Goal: Check status: Check status

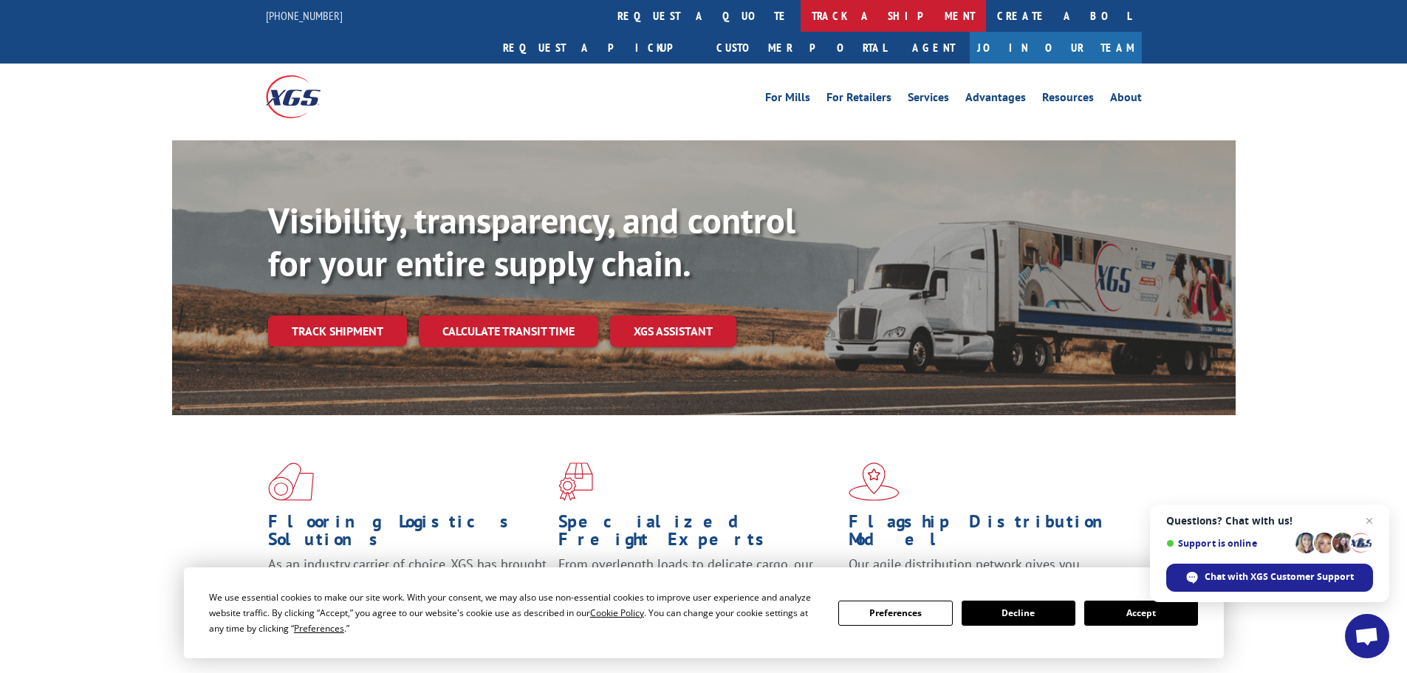
click at [801, 25] on link "track a shipment" at bounding box center [893, 16] width 185 height 32
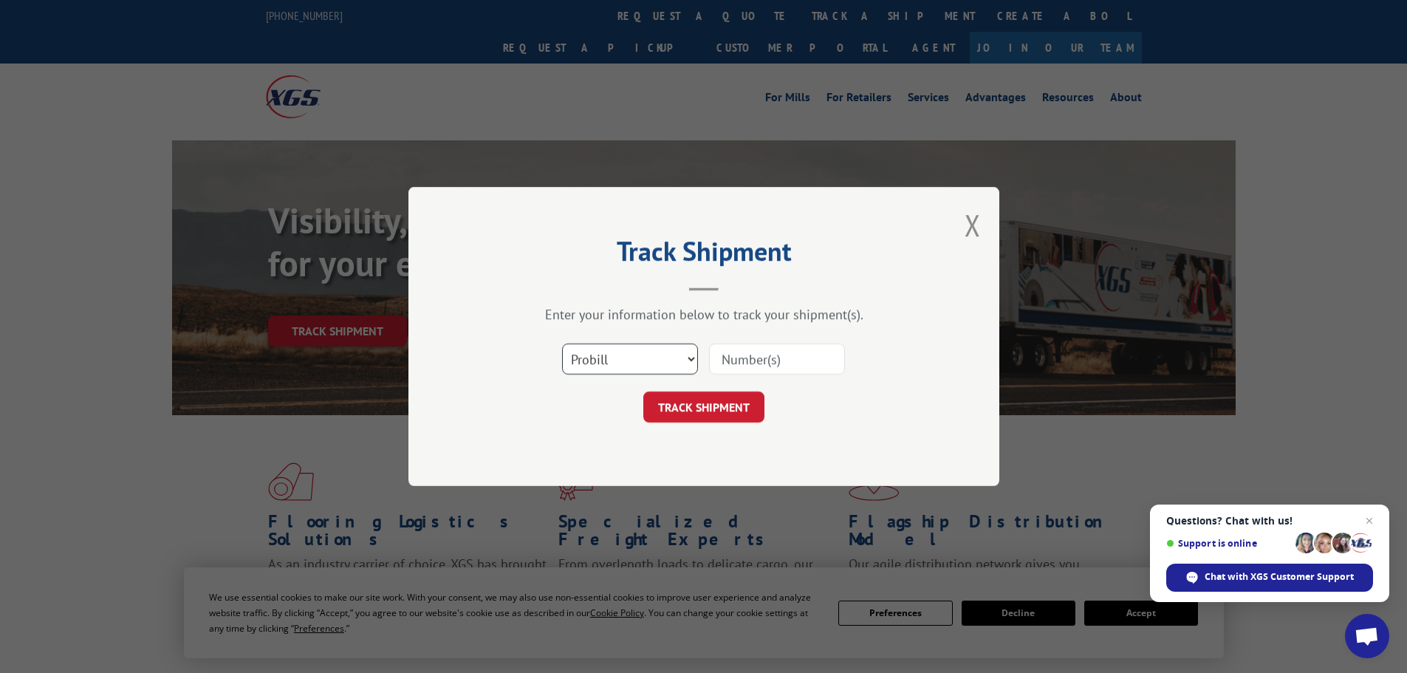
click at [651, 346] on select "Select category... Probill BOL PO" at bounding box center [630, 359] width 136 height 31
select select "bol"
click at [562, 344] on select "Select category... Probill BOL PO" at bounding box center [630, 359] width 136 height 31
click at [665, 364] on select "Select category... Probill BOL PO" at bounding box center [630, 359] width 136 height 31
click at [1372, 514] on span "Close chat" at bounding box center [1370, 521] width 18 height 18
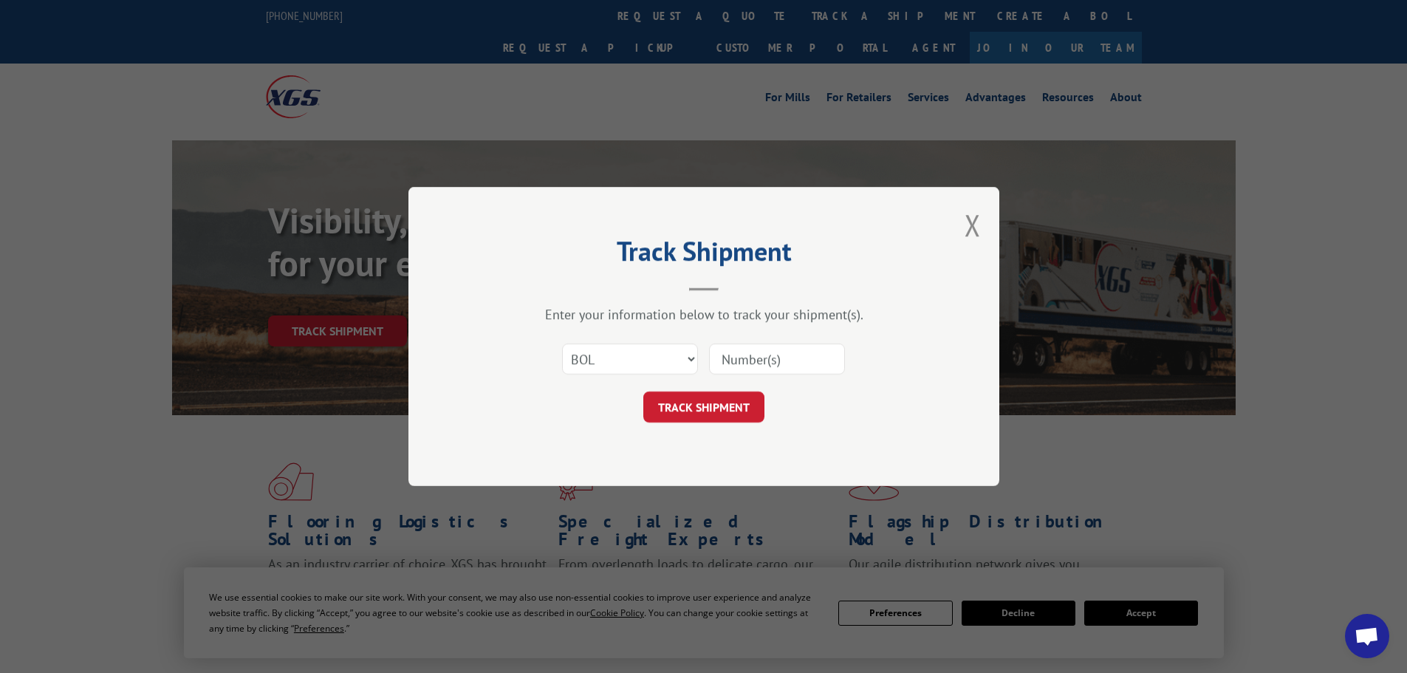
click at [765, 361] on input at bounding box center [777, 359] width 136 height 31
paste input "2882196"
type input "2882196"
click at [748, 411] on button "TRACK SHIPMENT" at bounding box center [703, 407] width 121 height 31
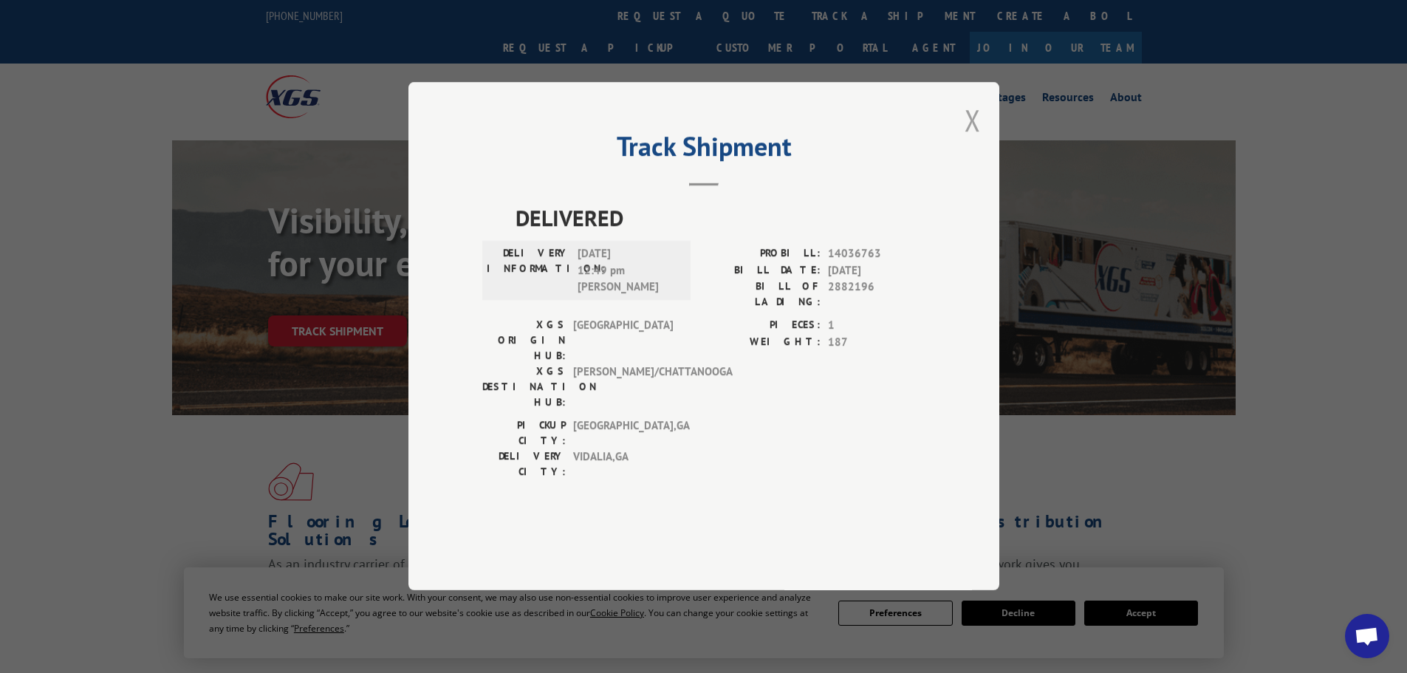
click at [978, 140] on button "Close modal" at bounding box center [973, 119] width 16 height 39
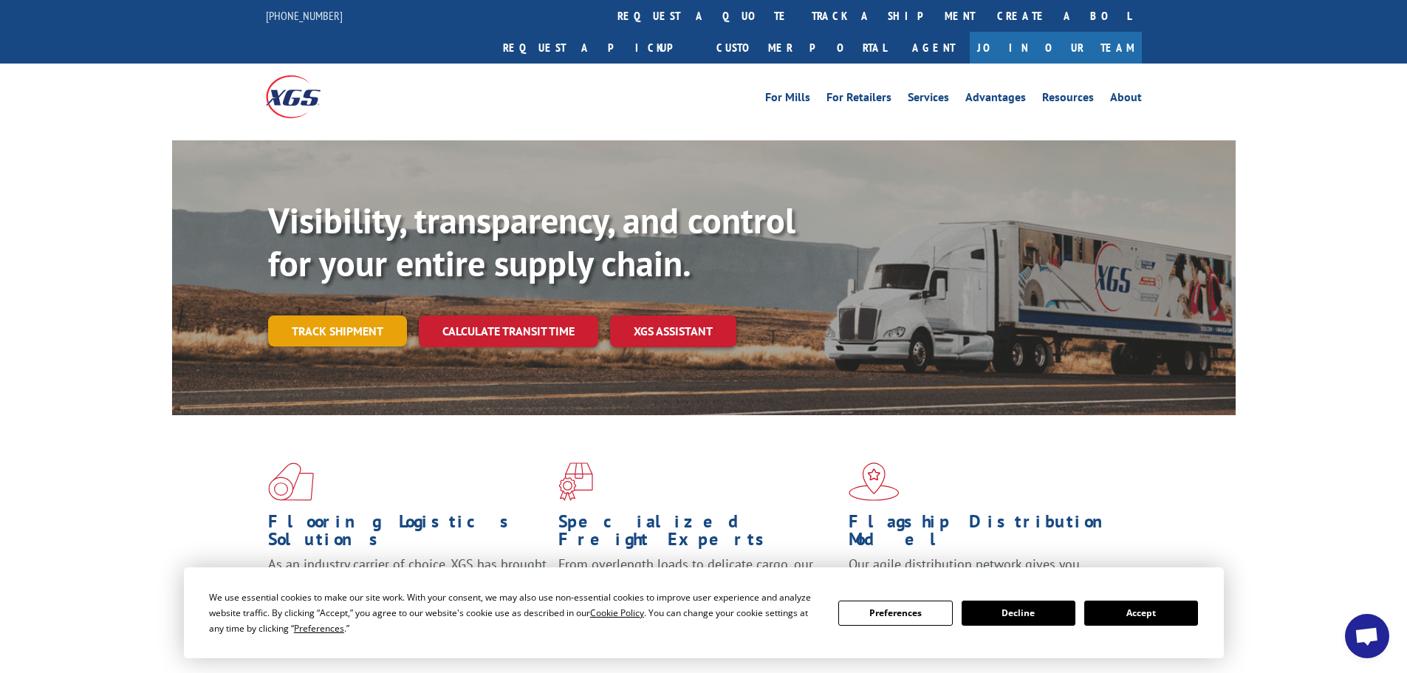
click at [296, 315] on link "Track shipment" at bounding box center [337, 330] width 139 height 31
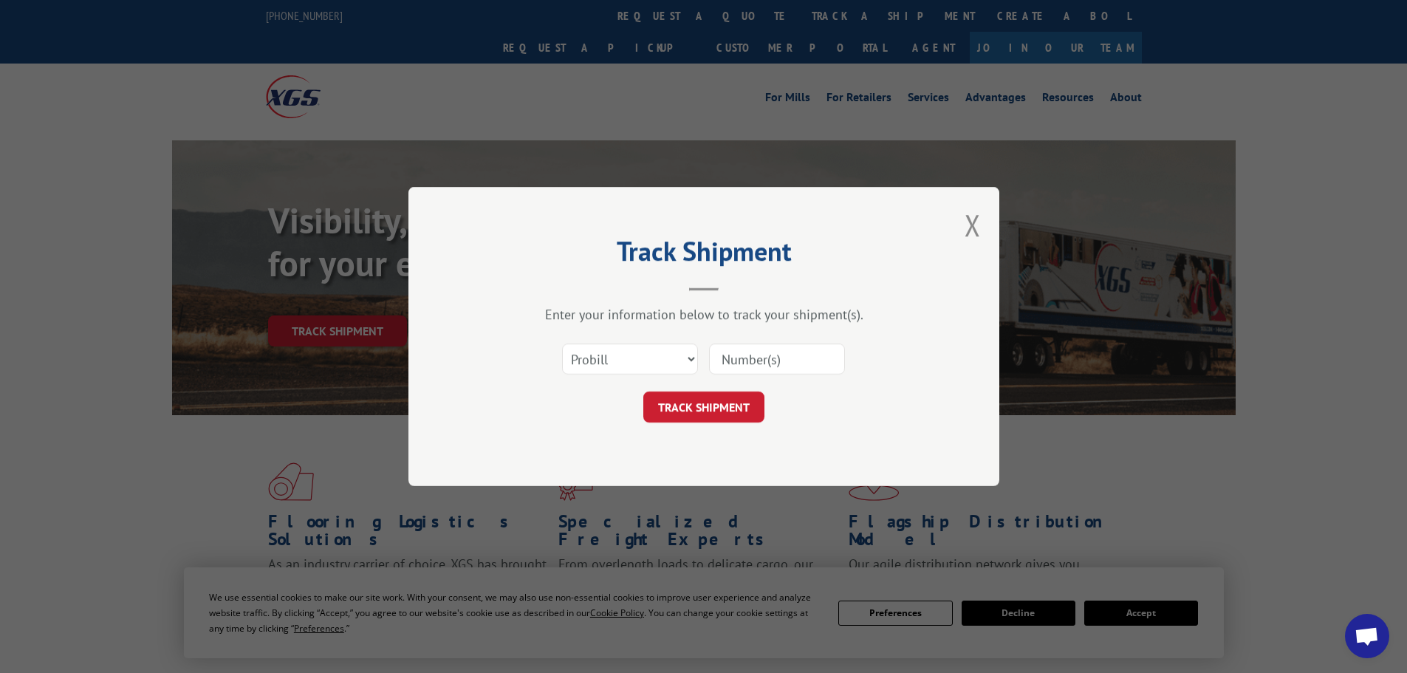
click at [768, 355] on input at bounding box center [777, 359] width 136 height 31
paste input "17326337"
type input "17326337"
click at [734, 401] on button "TRACK SHIPMENT" at bounding box center [703, 407] width 121 height 31
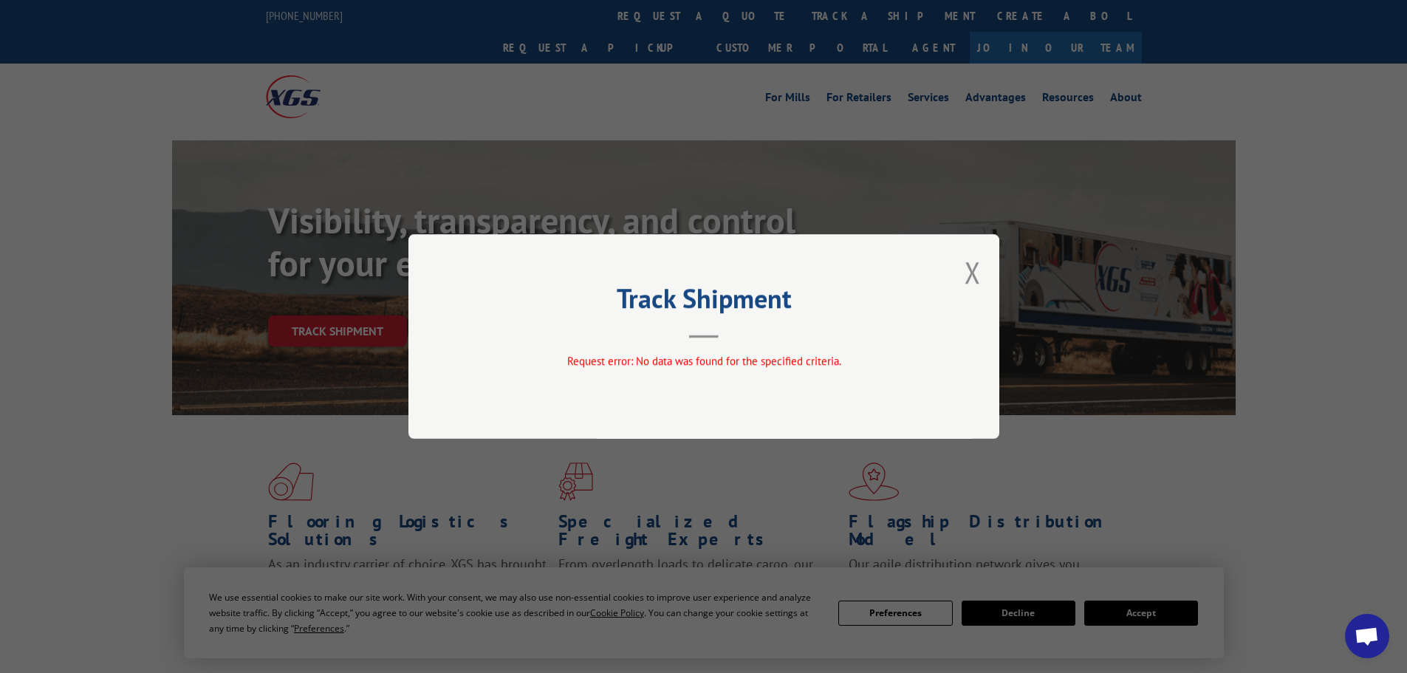
click at [983, 275] on div "Track Shipment Request error: No data was found for the specified criteria." at bounding box center [704, 336] width 591 height 205
click at [959, 259] on div "Track Shipment Request error: No data was found for the specified criteria." at bounding box center [704, 336] width 591 height 205
click at [969, 270] on button "Close modal" at bounding box center [973, 272] width 16 height 39
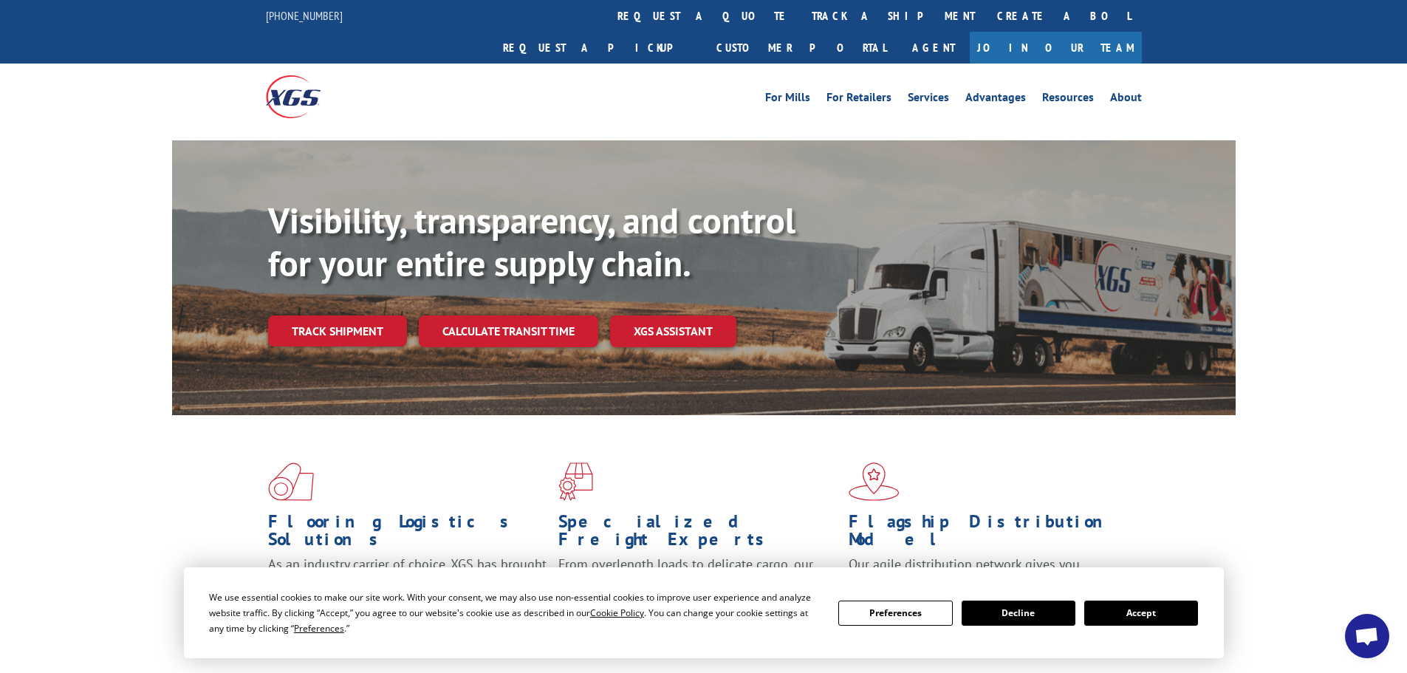
drag, startPoint x: 357, startPoint y: 293, endPoint x: 368, endPoint y: 294, distance: 11.1
click at [357, 315] on link "Track shipment" at bounding box center [337, 330] width 139 height 31
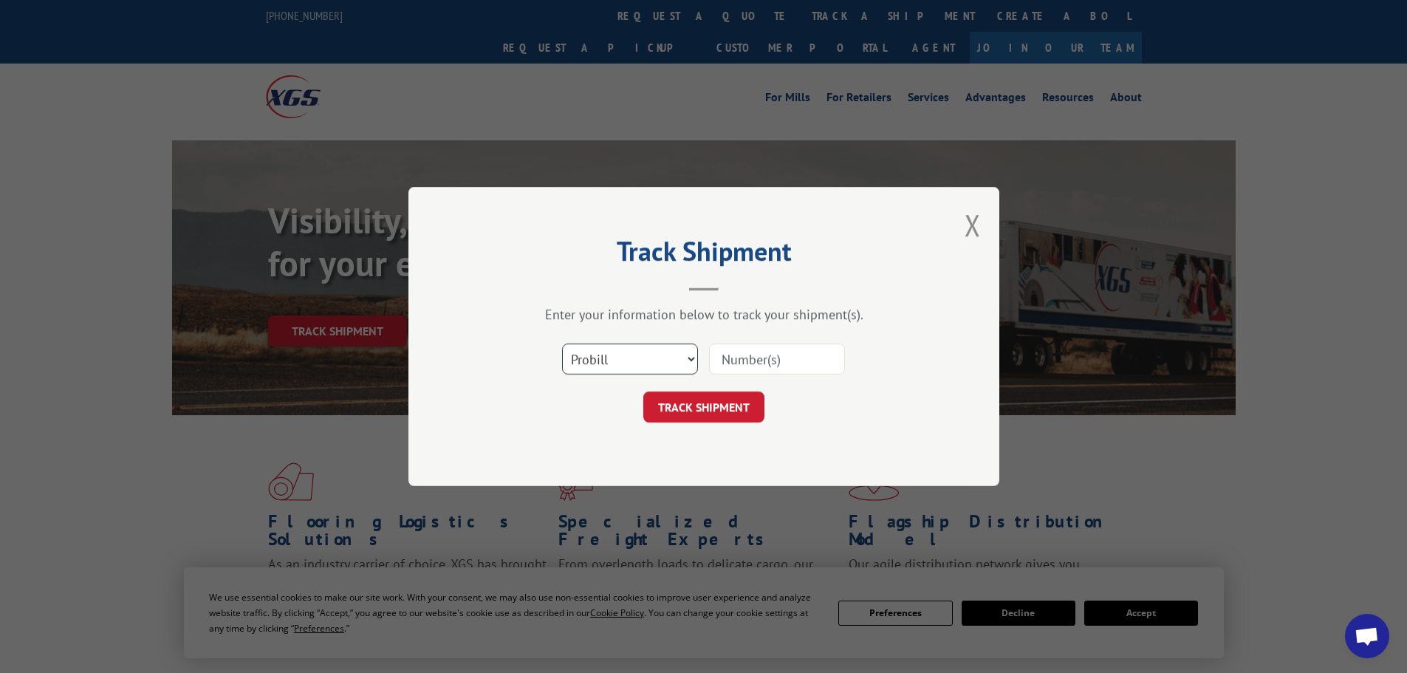
click at [676, 363] on select "Select category... Probill BOL PO" at bounding box center [630, 359] width 136 height 31
select select "bol"
click at [562, 344] on select "Select category... Probill BOL PO" at bounding box center [630, 359] width 136 height 31
click at [763, 369] on input at bounding box center [777, 359] width 136 height 31
paste input "2882196"
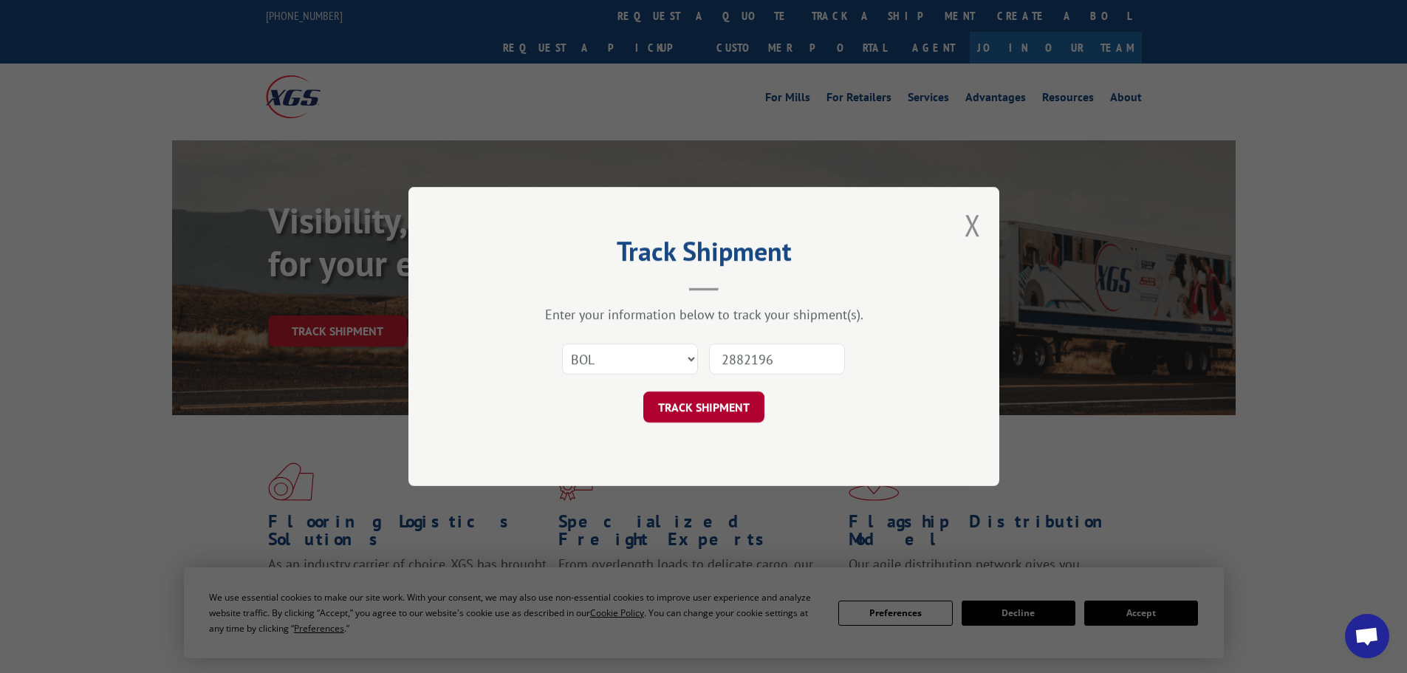
type input "2882196"
click at [708, 405] on button "TRACK SHIPMENT" at bounding box center [703, 407] width 121 height 31
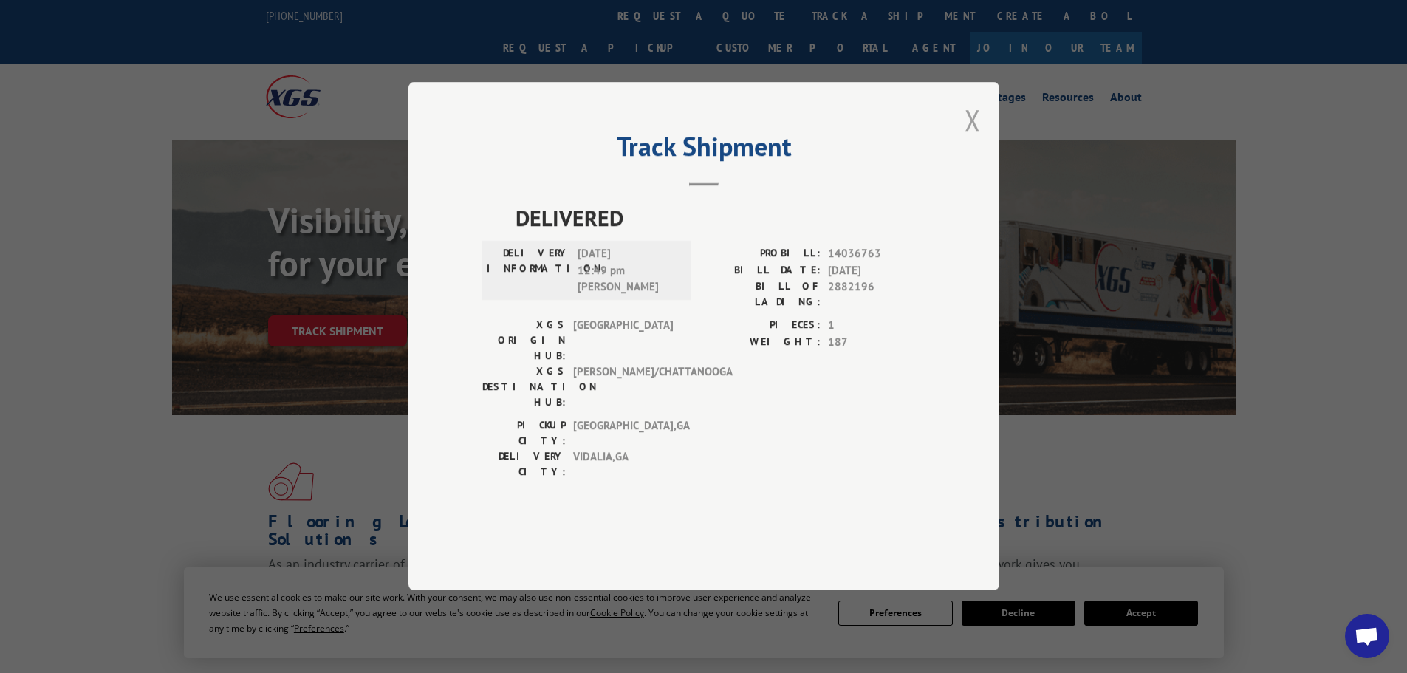
click at [967, 140] on button "Close modal" at bounding box center [973, 119] width 16 height 39
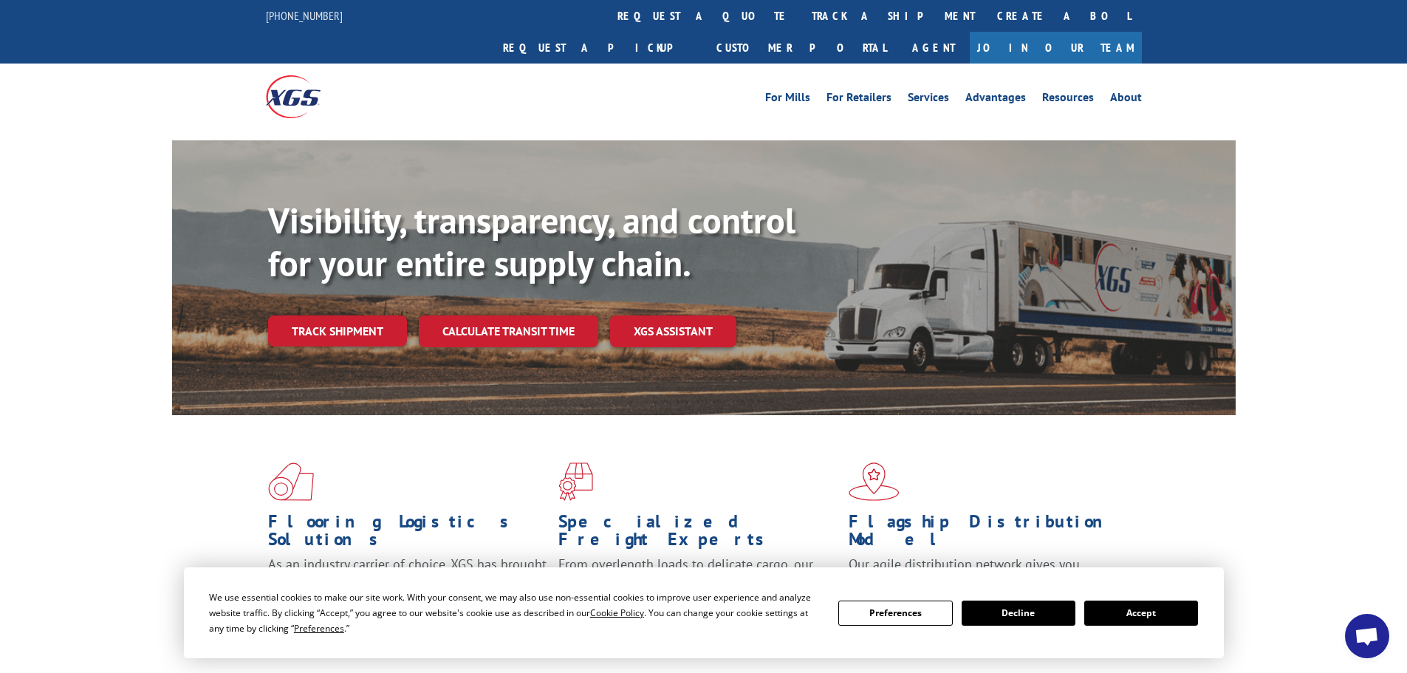
drag, startPoint x: 367, startPoint y: 298, endPoint x: 434, endPoint y: 321, distance: 70.3
click at [367, 315] on link "Track shipment" at bounding box center [337, 330] width 139 height 31
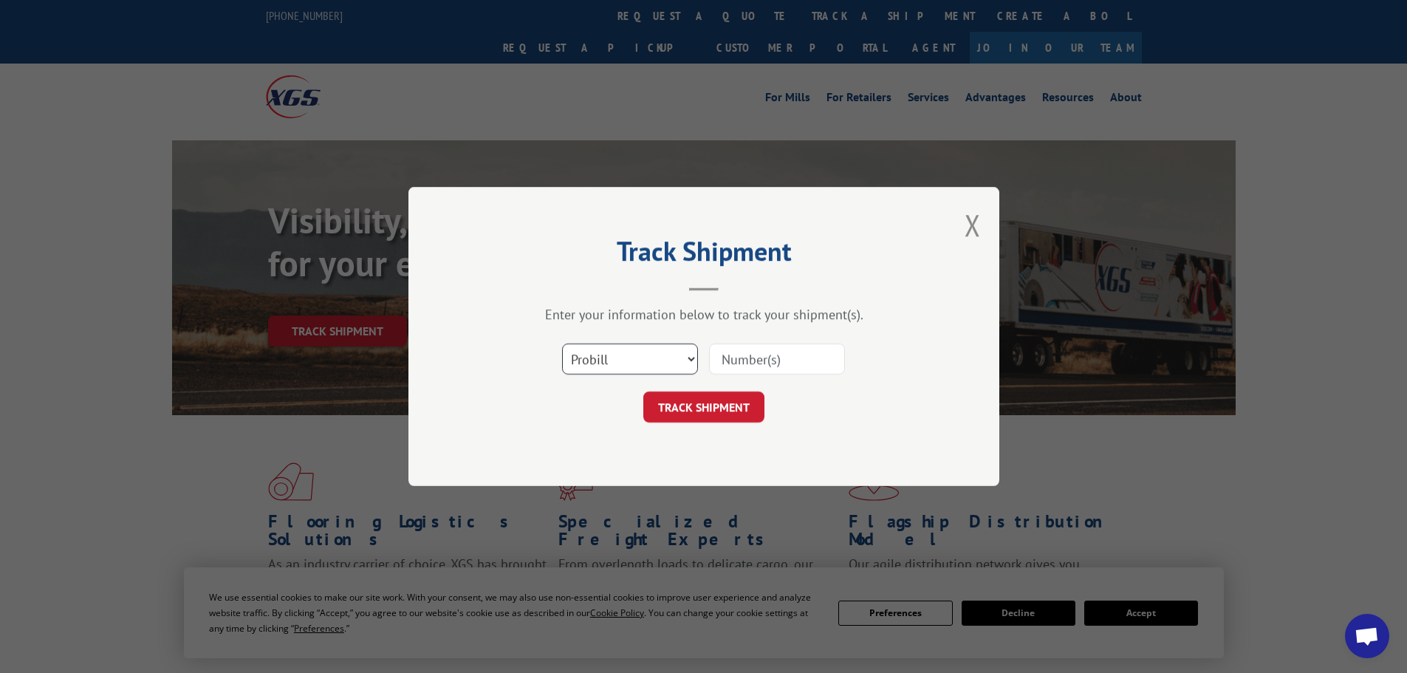
click at [623, 359] on select "Select category... Probill BOL PO" at bounding box center [630, 359] width 136 height 31
click at [819, 420] on div "TRACK SHIPMENT" at bounding box center [703, 407] width 443 height 31
click at [626, 373] on select "Select category... Probill BOL PO" at bounding box center [630, 359] width 136 height 31
select select "po"
click at [562, 344] on select "Select category... Probill BOL PO" at bounding box center [630, 359] width 136 height 31
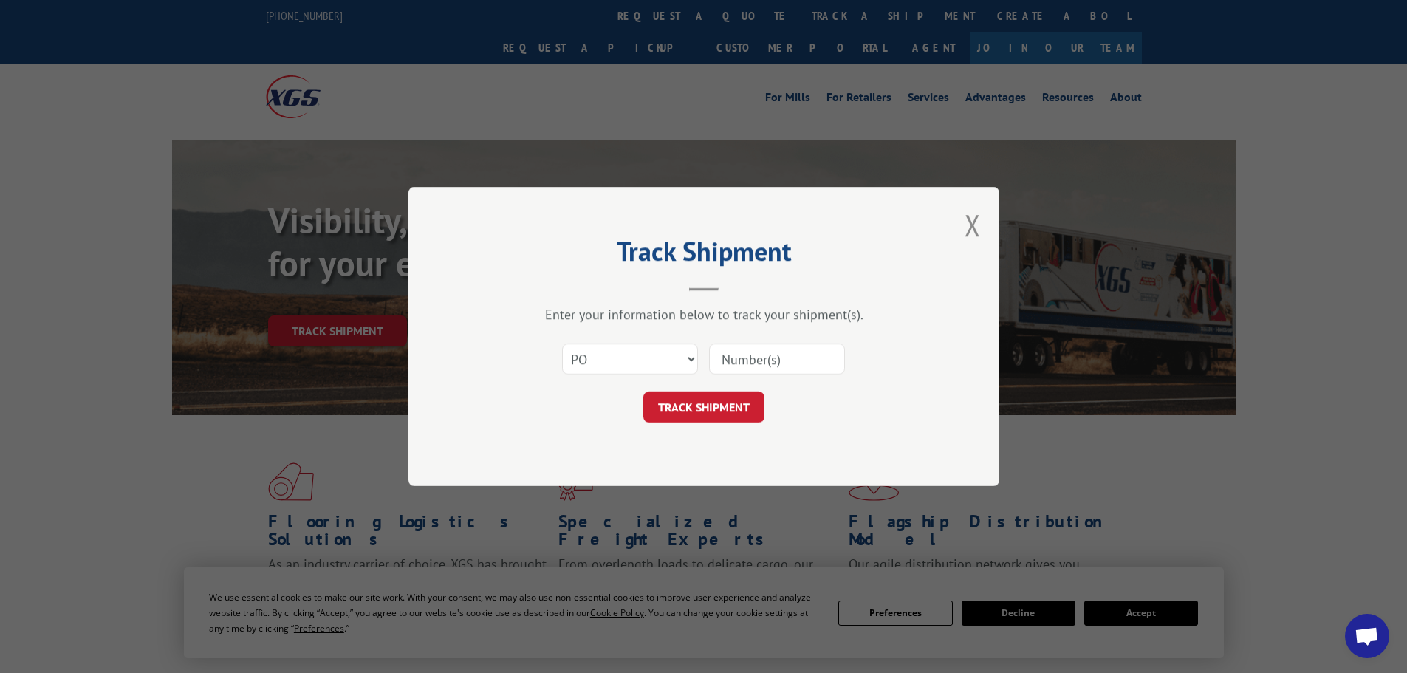
click at [737, 378] on div "Select category... Probill BOL PO" at bounding box center [703, 359] width 443 height 49
click at [758, 359] on input at bounding box center [777, 359] width 136 height 31
paste input "24512773"
type input "24512773"
click at [740, 402] on button "TRACK SHIPMENT" at bounding box center [703, 407] width 121 height 31
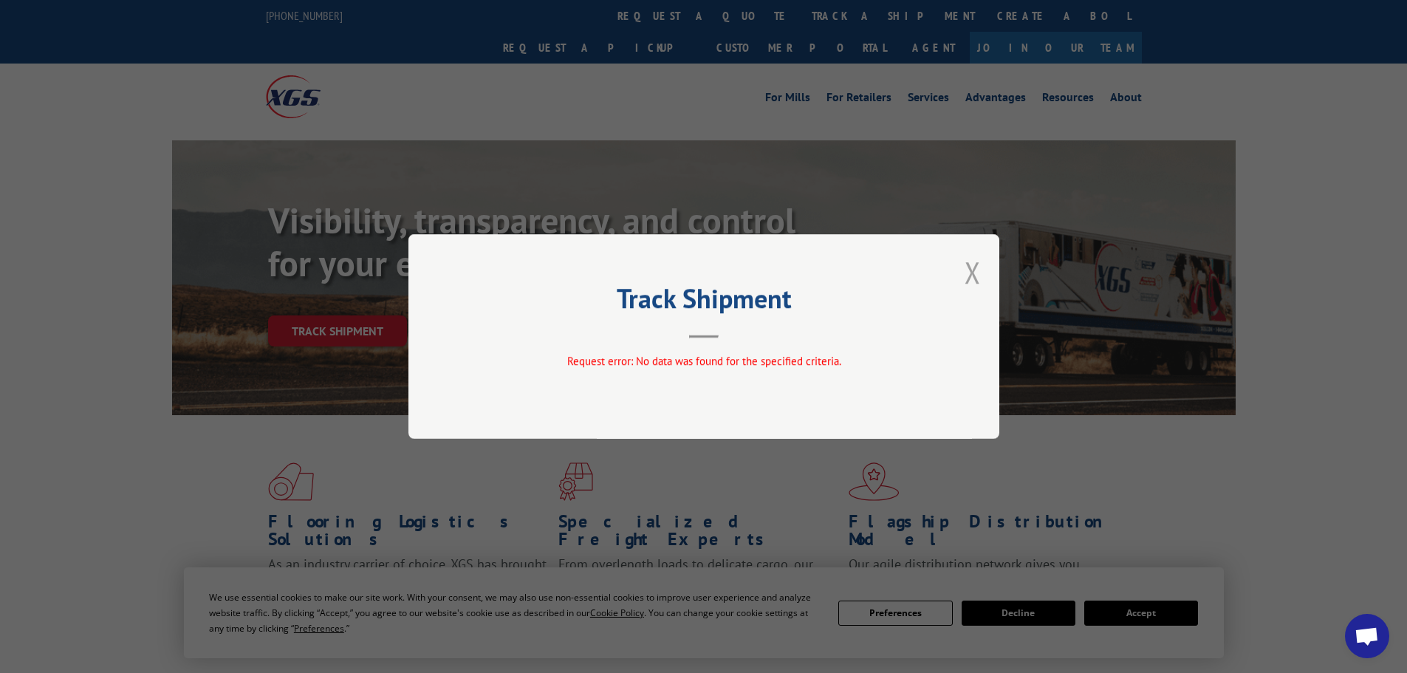
click at [973, 280] on button "Close modal" at bounding box center [973, 272] width 16 height 39
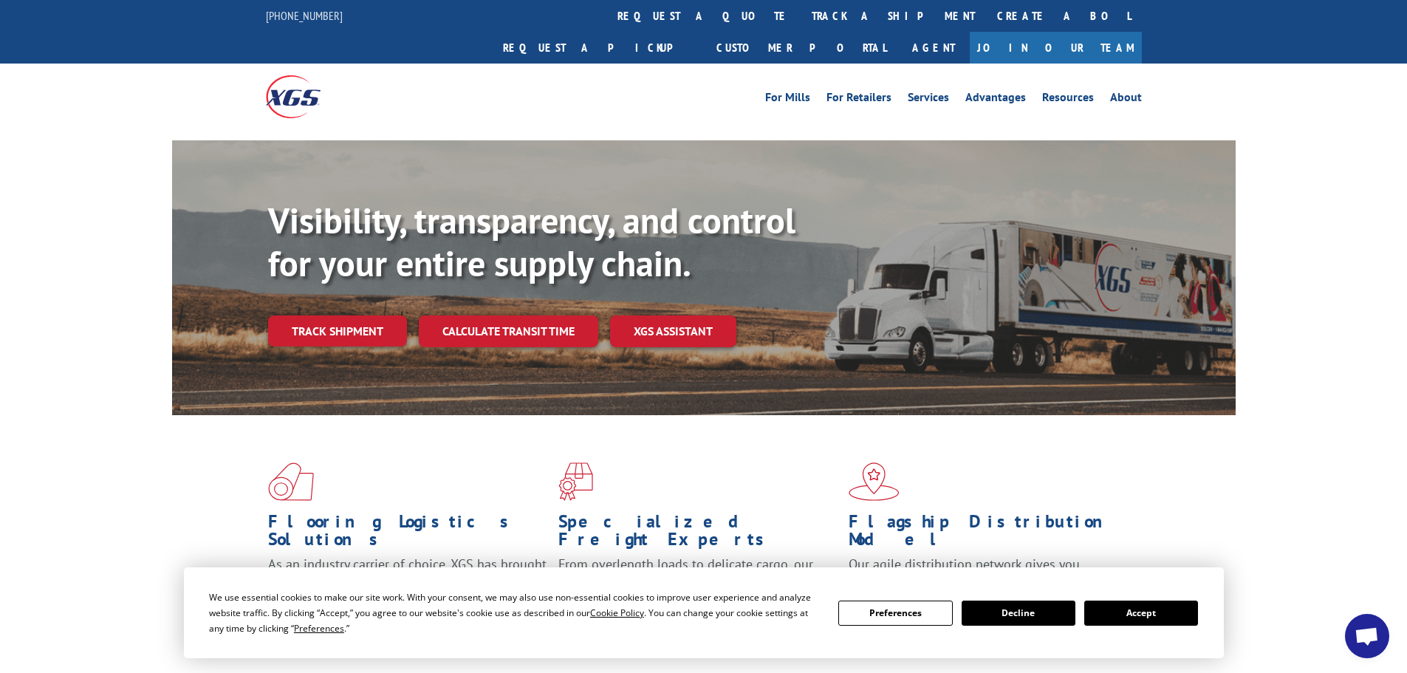
drag, startPoint x: 362, startPoint y: 299, endPoint x: 468, endPoint y: 316, distance: 107.7
click at [362, 315] on link "Track shipment" at bounding box center [337, 330] width 139 height 31
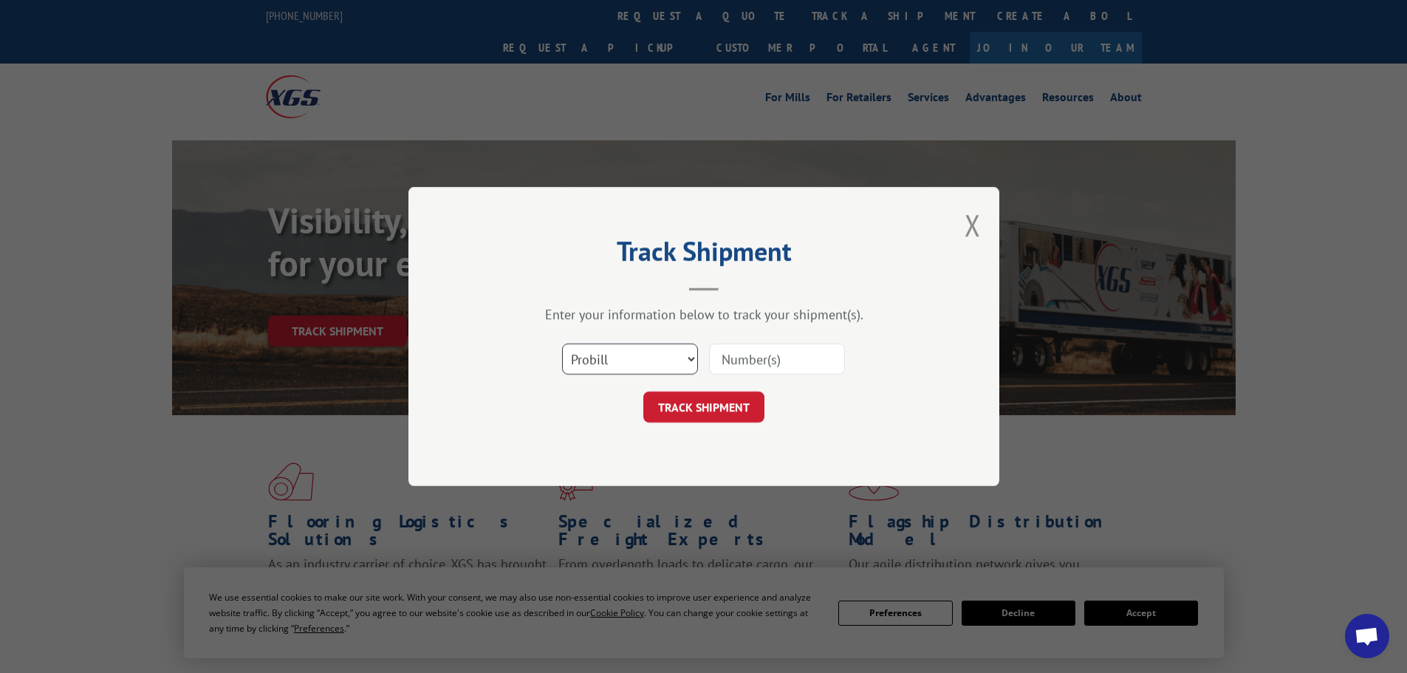
click at [682, 356] on select "Select category... Probill BOL PO" at bounding box center [630, 359] width 136 height 31
click at [562, 344] on select "Select category... Probill BOL PO" at bounding box center [630, 359] width 136 height 31
click at [745, 358] on input at bounding box center [777, 359] width 136 height 31
paste input "17326337"
type input "17326337"
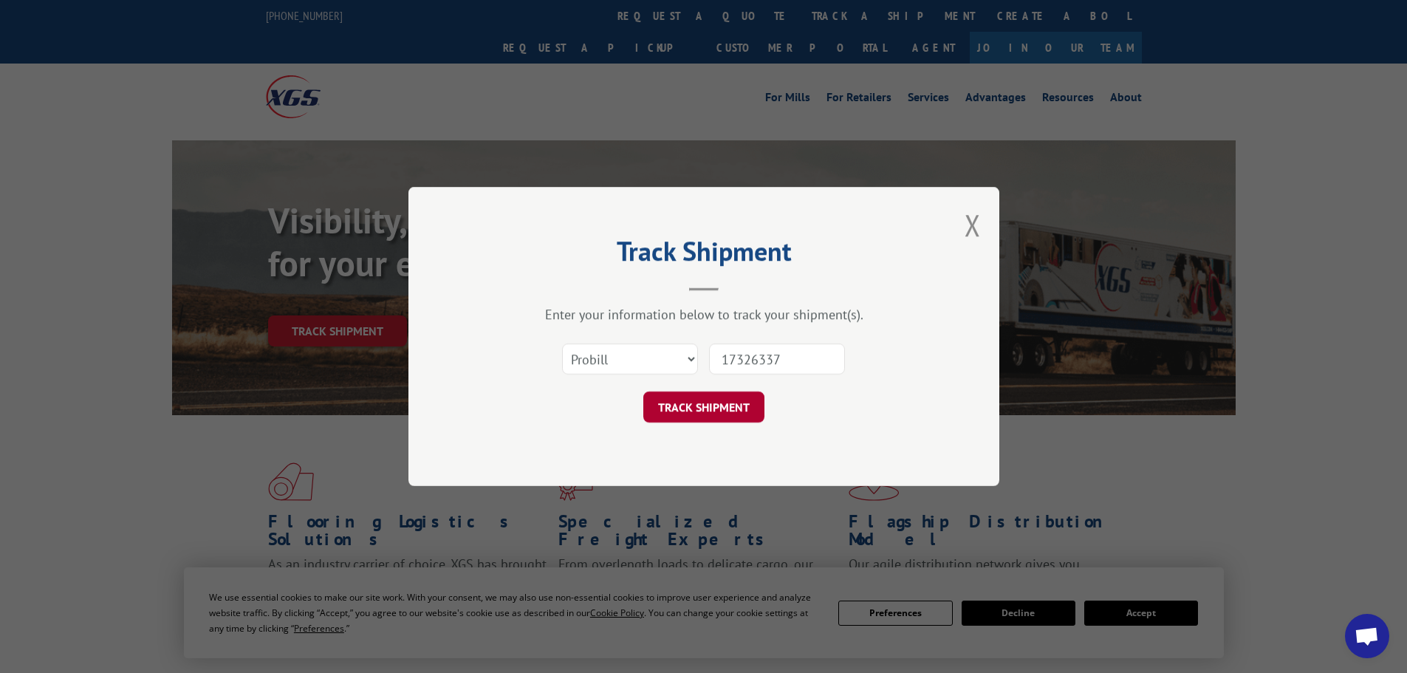
click at [725, 410] on button "TRACK SHIPMENT" at bounding box center [703, 407] width 121 height 31
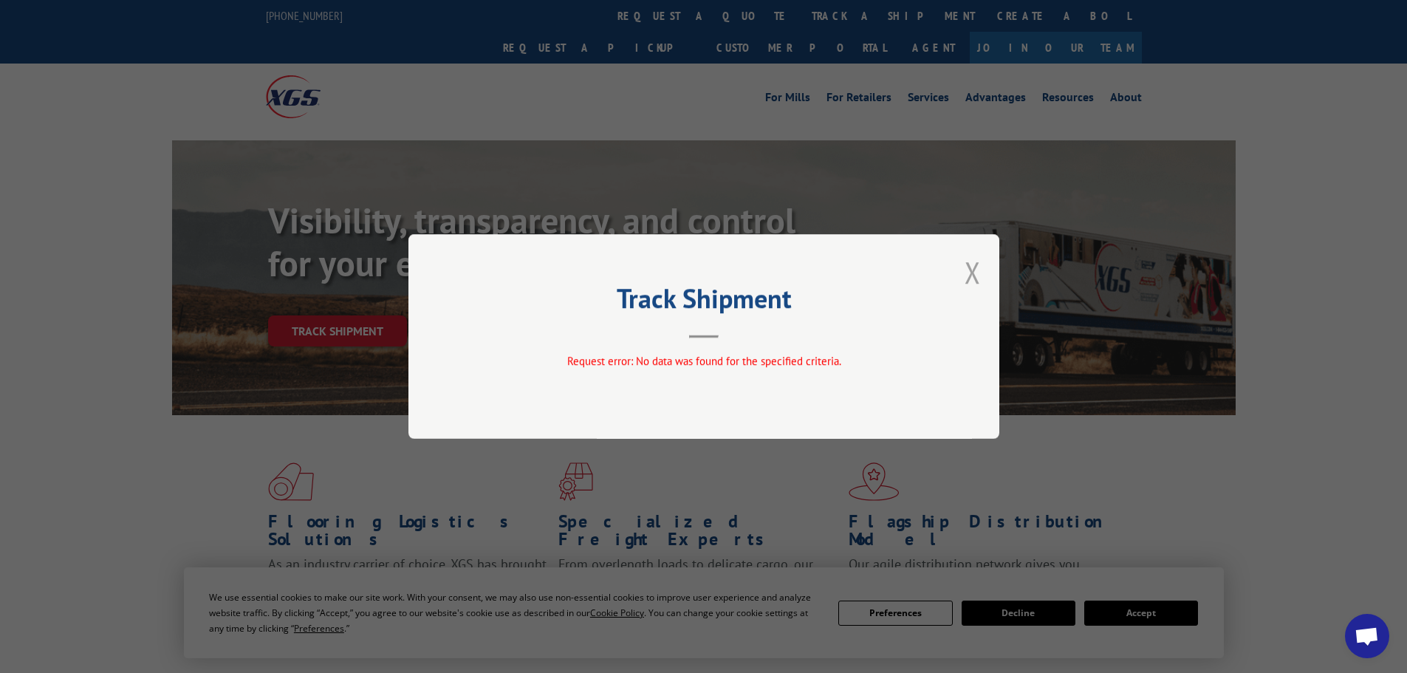
click at [968, 281] on button "Close modal" at bounding box center [973, 272] width 16 height 39
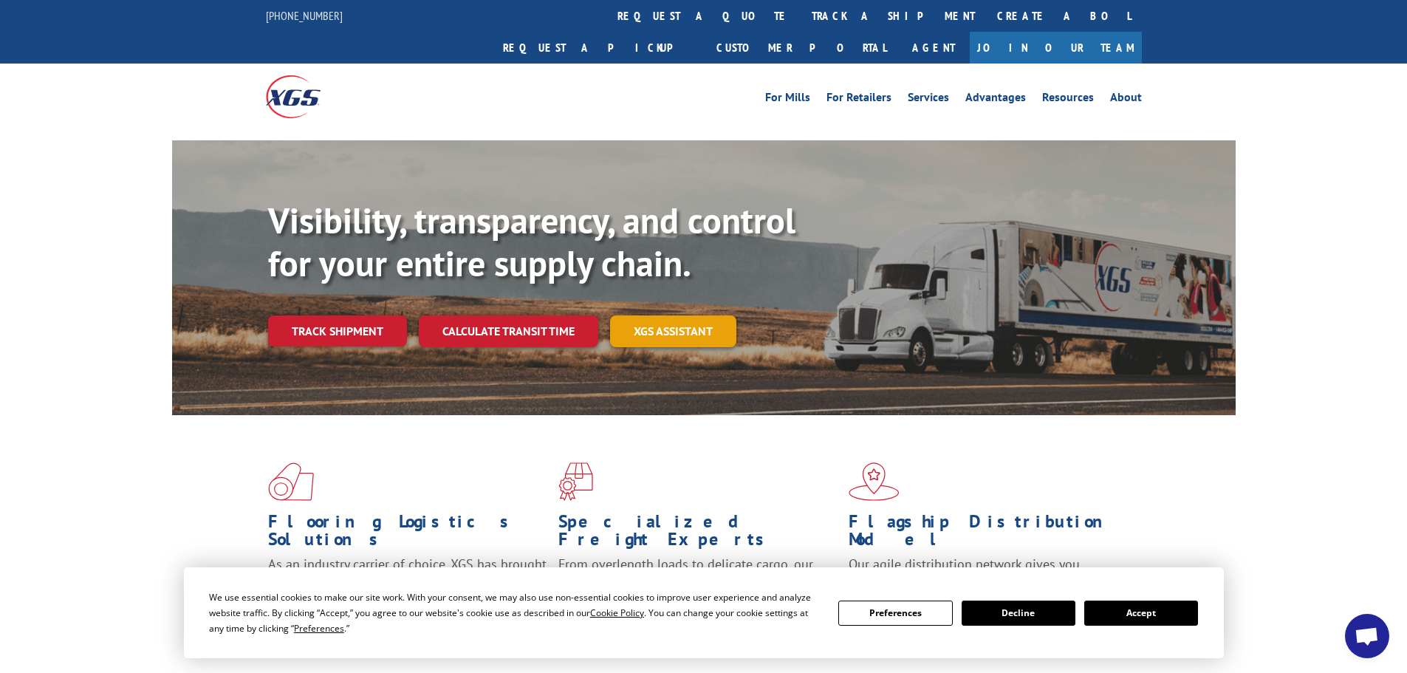
click at [685, 315] on link "XGS ASSISTANT" at bounding box center [673, 331] width 126 height 32
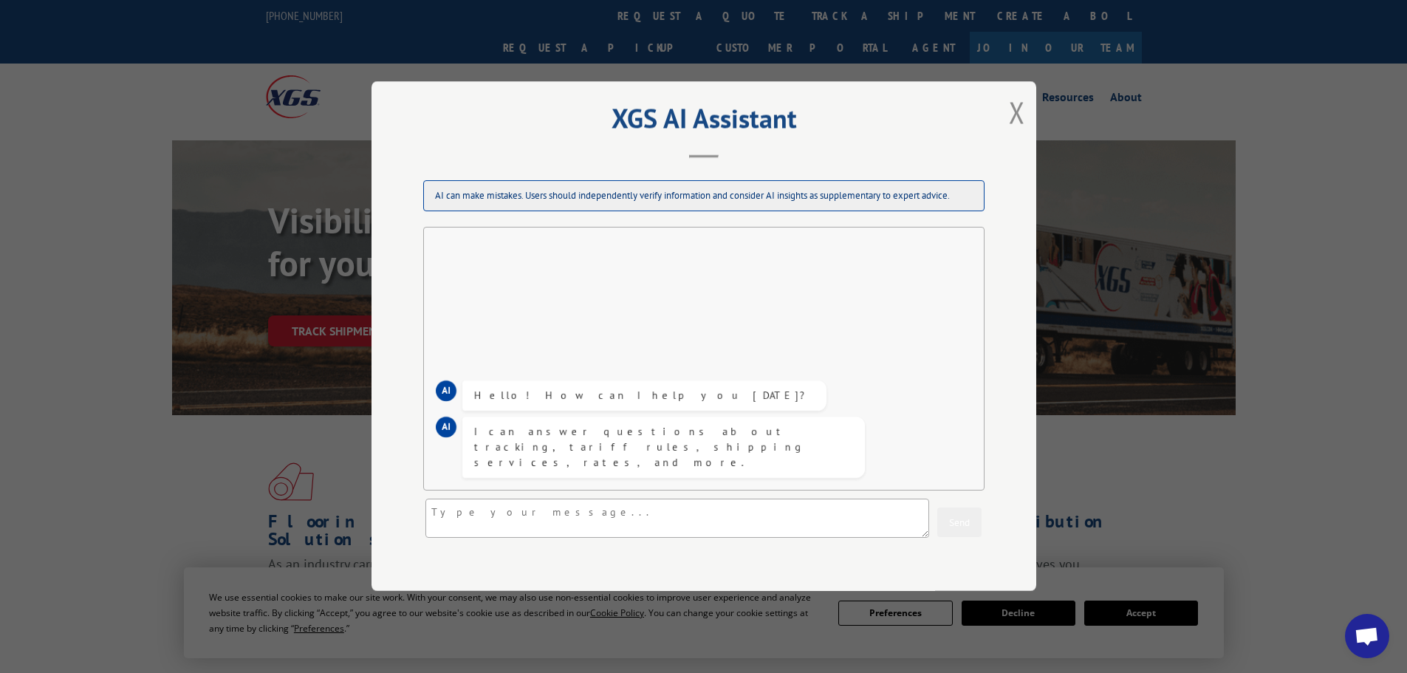
click at [1012, 103] on button "Close modal" at bounding box center [1017, 111] width 16 height 39
